Goal: Communication & Community: Share content

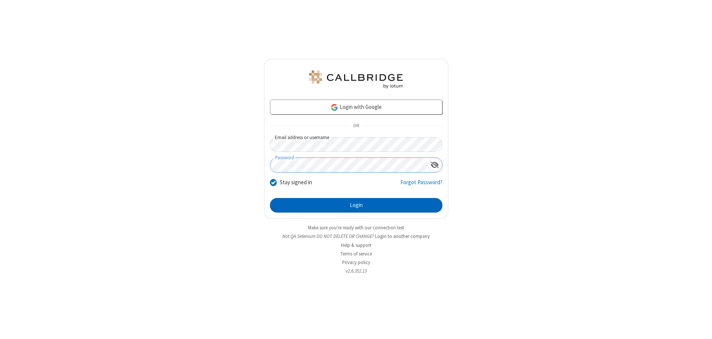
click at [356, 205] on button "Login" at bounding box center [356, 205] width 172 height 15
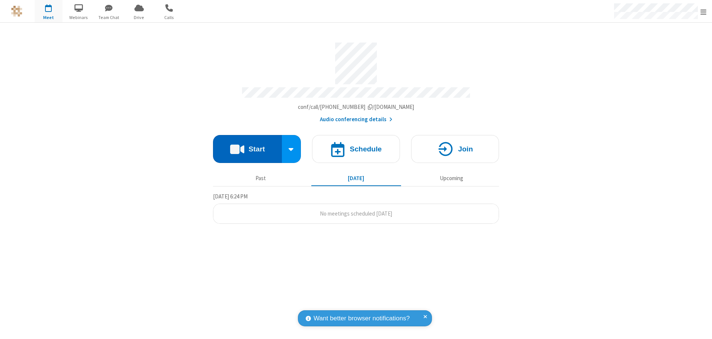
click at [247, 146] on button "Start" at bounding box center [247, 149] width 69 height 28
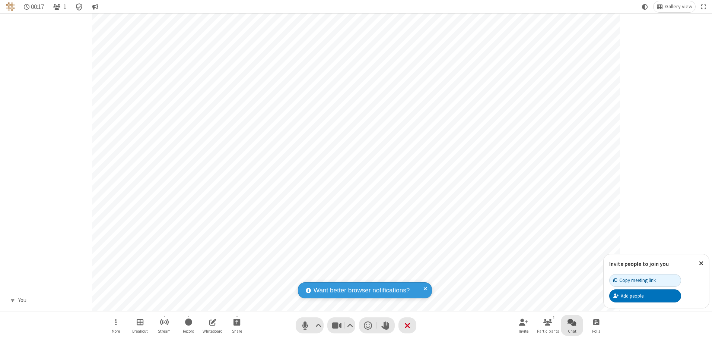
click at [572, 321] on span "Open chat" at bounding box center [572, 321] width 9 height 9
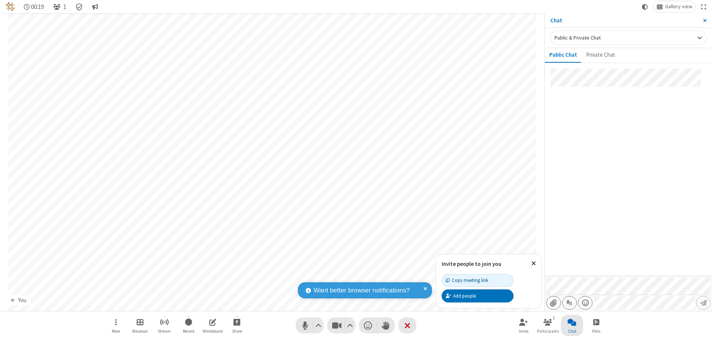
type input "C:\fakepath\doc_test.docx"
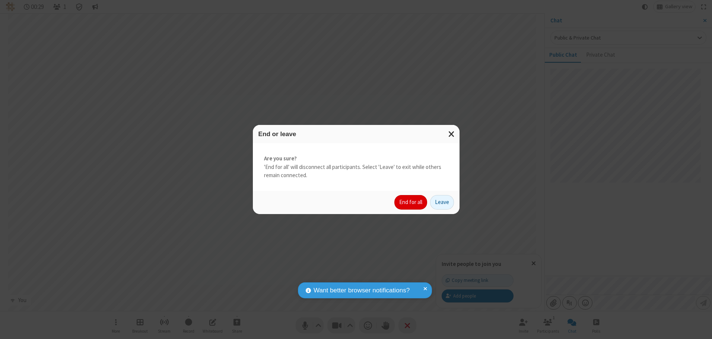
click at [411, 202] on button "End for all" at bounding box center [410, 202] width 33 height 15
